Goal: Information Seeking & Learning: Learn about a topic

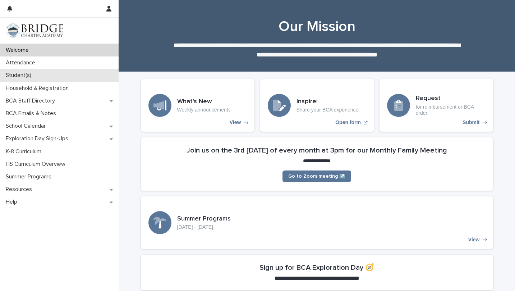
click at [28, 74] on p "Student(s)" at bounding box center [20, 75] width 34 height 7
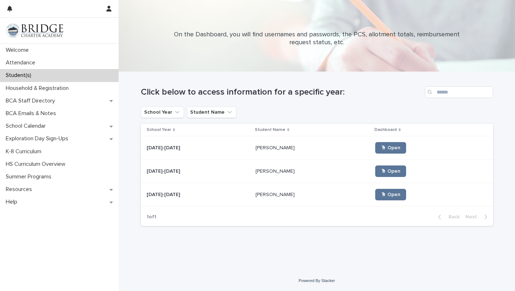
click at [194, 194] on p at bounding box center [198, 194] width 103 height 6
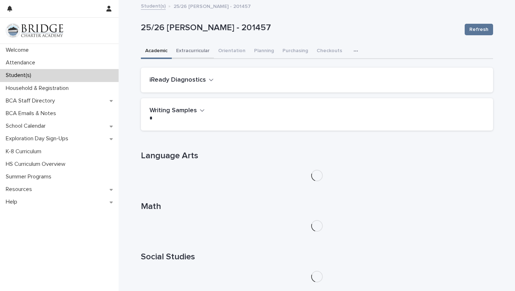
click at [195, 53] on button "Extracurricular" at bounding box center [193, 51] width 42 height 15
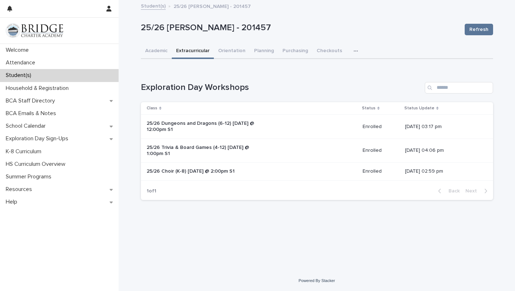
click at [288, 127] on div "25/26 Dungeons and Dragons (6-12) [DATE] @ 12:00pm S1" at bounding box center [252, 126] width 210 height 18
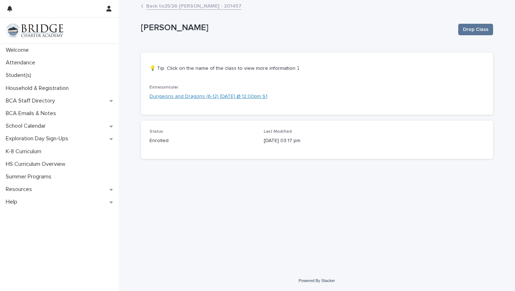
click at [216, 95] on link "Dungeons and Dragons (6-12) [DATE] @ 12:00pm S1" at bounding box center [208, 97] width 118 height 8
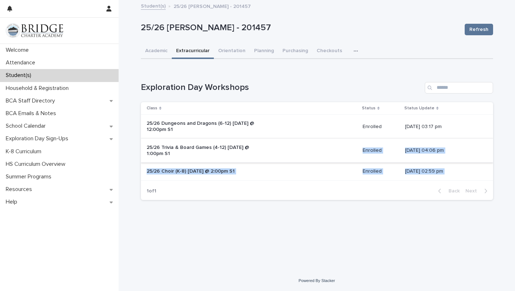
drag, startPoint x: 196, startPoint y: 183, endPoint x: 217, endPoint y: 151, distance: 37.8
click at [217, 151] on section "Class Status Status Update 25/26 Dungeons and Dragons (6-12) [DATE] @ 12:00pm S…" at bounding box center [317, 151] width 352 height 98
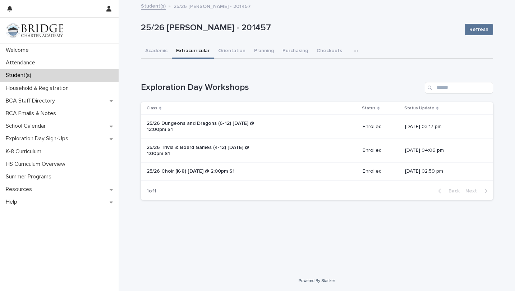
click at [256, 145] on p "25/26 Trivia & Board Games (4-12) [DATE] @ 1:00pm S1" at bounding box center [207, 150] width 120 height 12
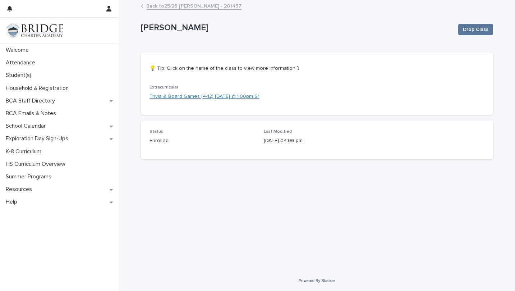
click at [240, 96] on link "Trivia & Board Games (4-12) [DATE] @ 1:00pm S1" at bounding box center [204, 97] width 110 height 8
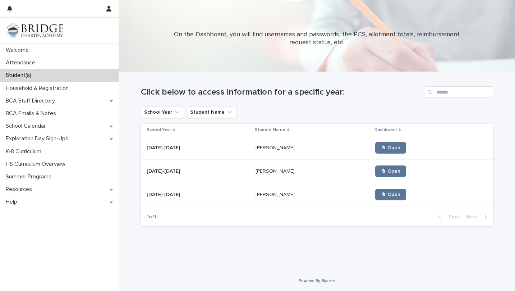
click at [260, 147] on p "[PERSON_NAME]" at bounding box center [275, 147] width 41 height 8
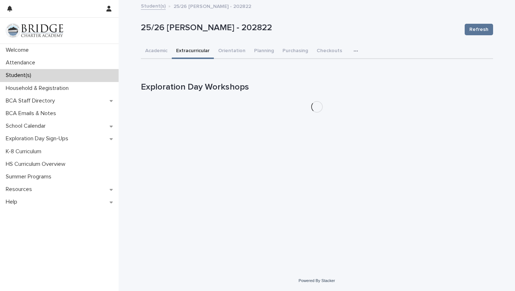
click at [190, 50] on button "Extracurricular" at bounding box center [193, 51] width 42 height 15
